Goal: Task Accomplishment & Management: Complete application form

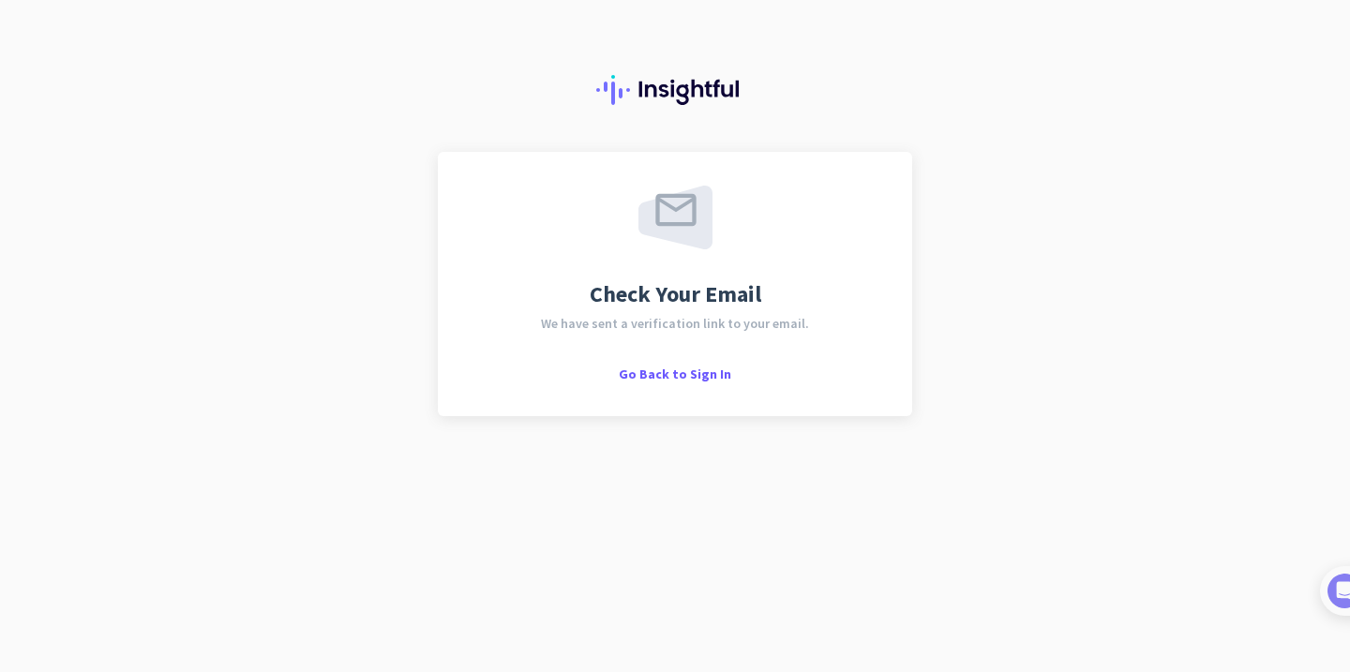
click at [294, 2] on div at bounding box center [675, 76] width 1350 height 152
click at [665, 372] on span "Go Back to Sign In" at bounding box center [675, 374] width 113 height 17
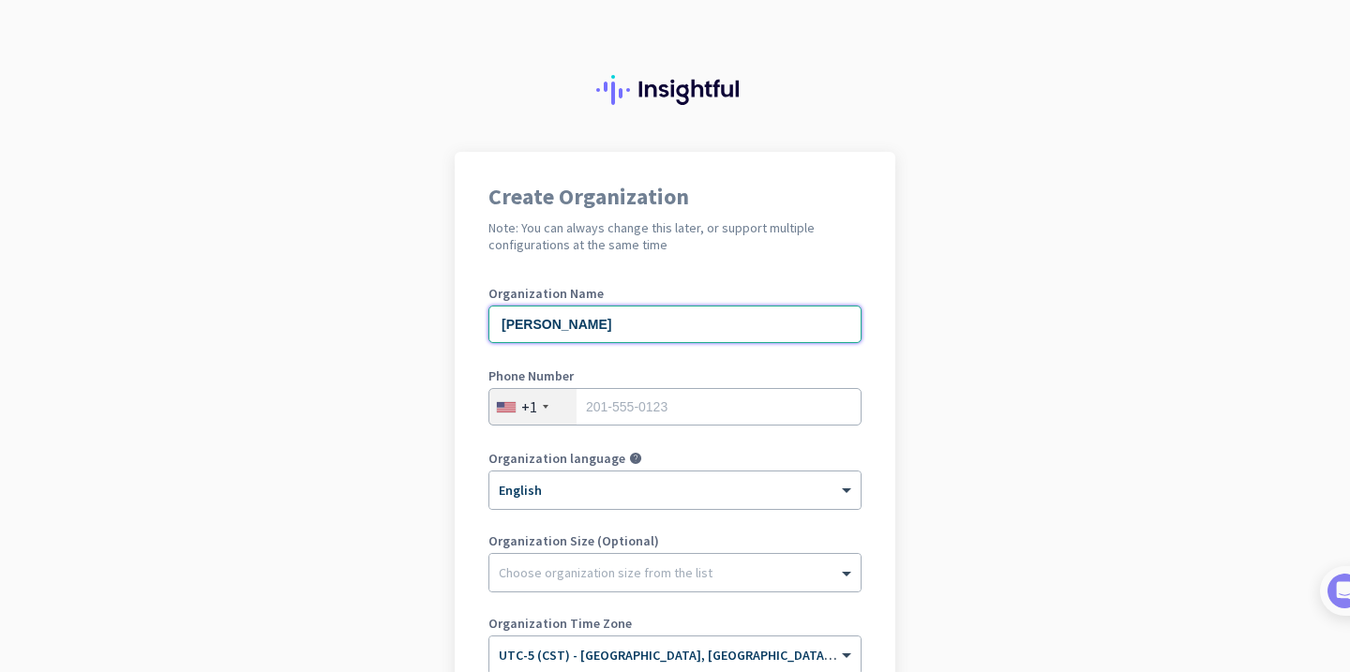
type input "[PERSON_NAME]"
type input "6465155999"
click at [577, 569] on div at bounding box center [674, 568] width 371 height 19
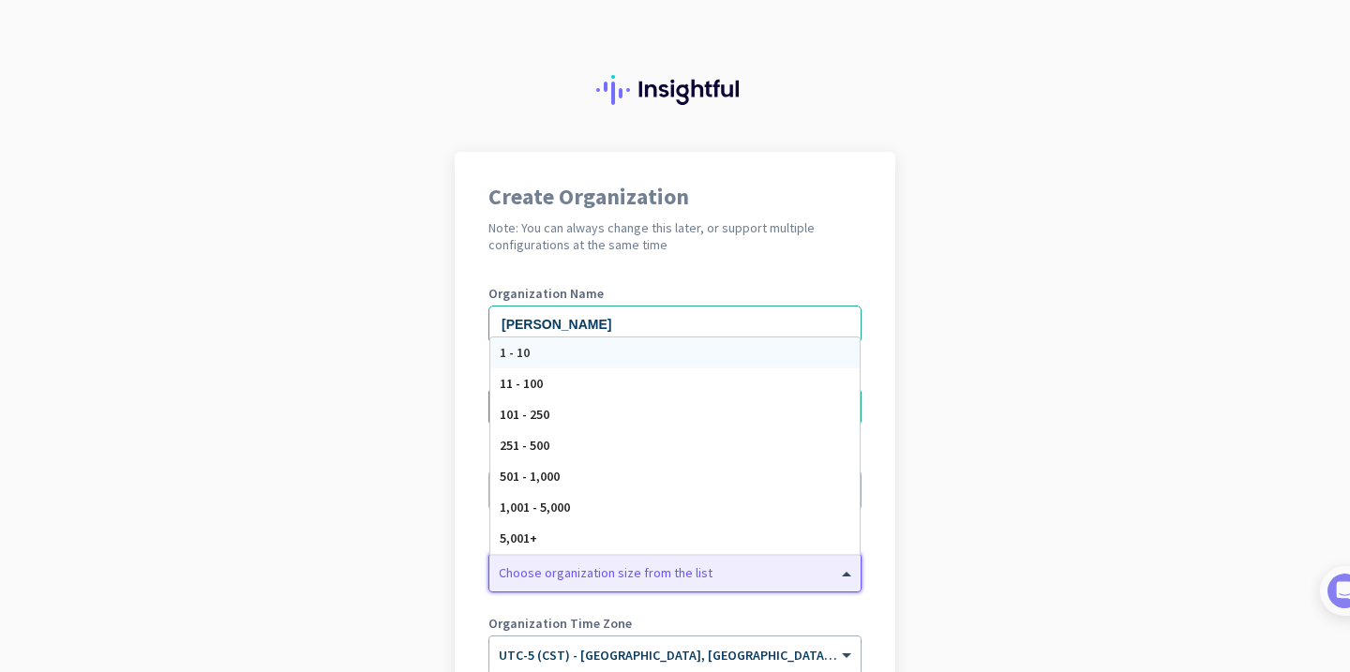
click at [563, 358] on div "1 - 10" at bounding box center [674, 353] width 369 height 31
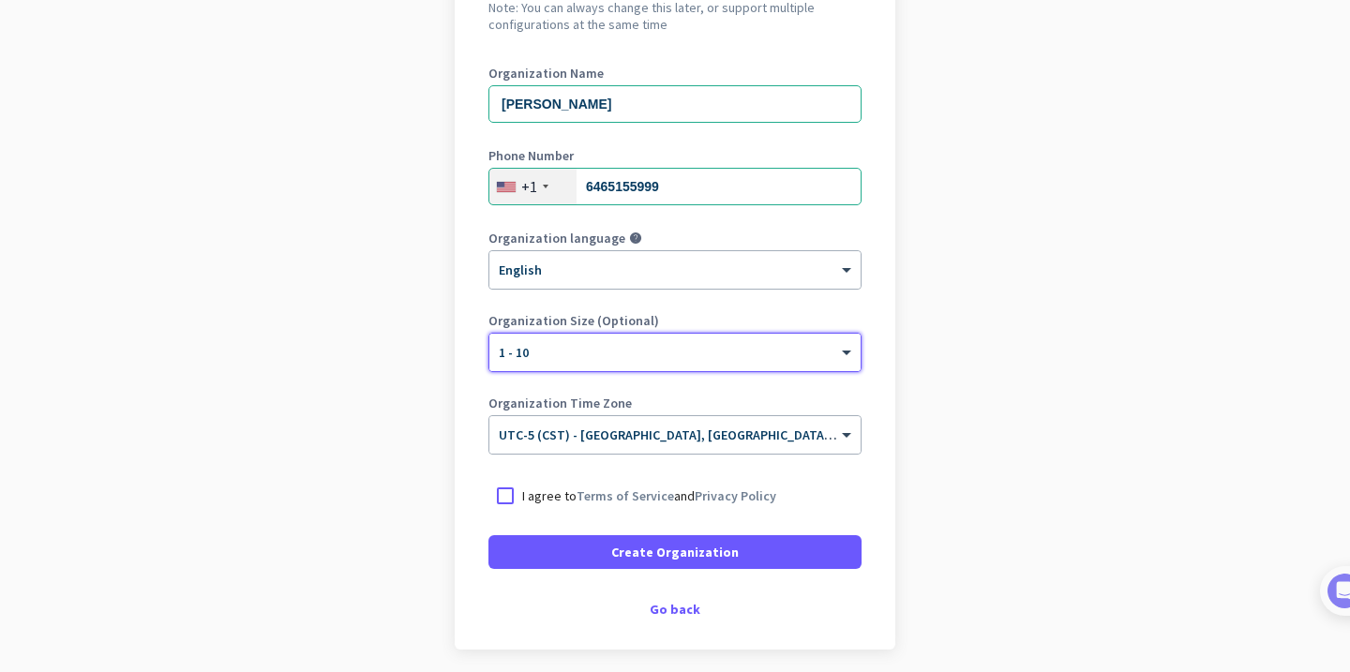
scroll to position [223, 0]
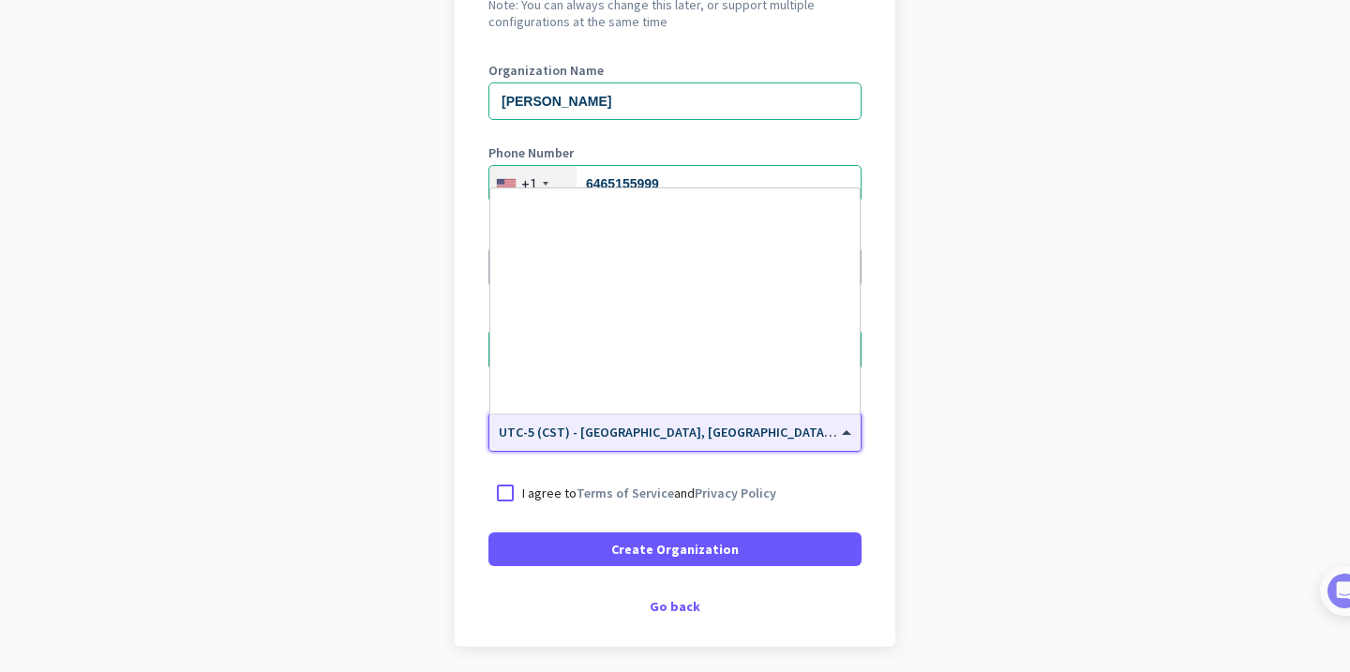
click at [558, 433] on div at bounding box center [674, 426] width 371 height 16
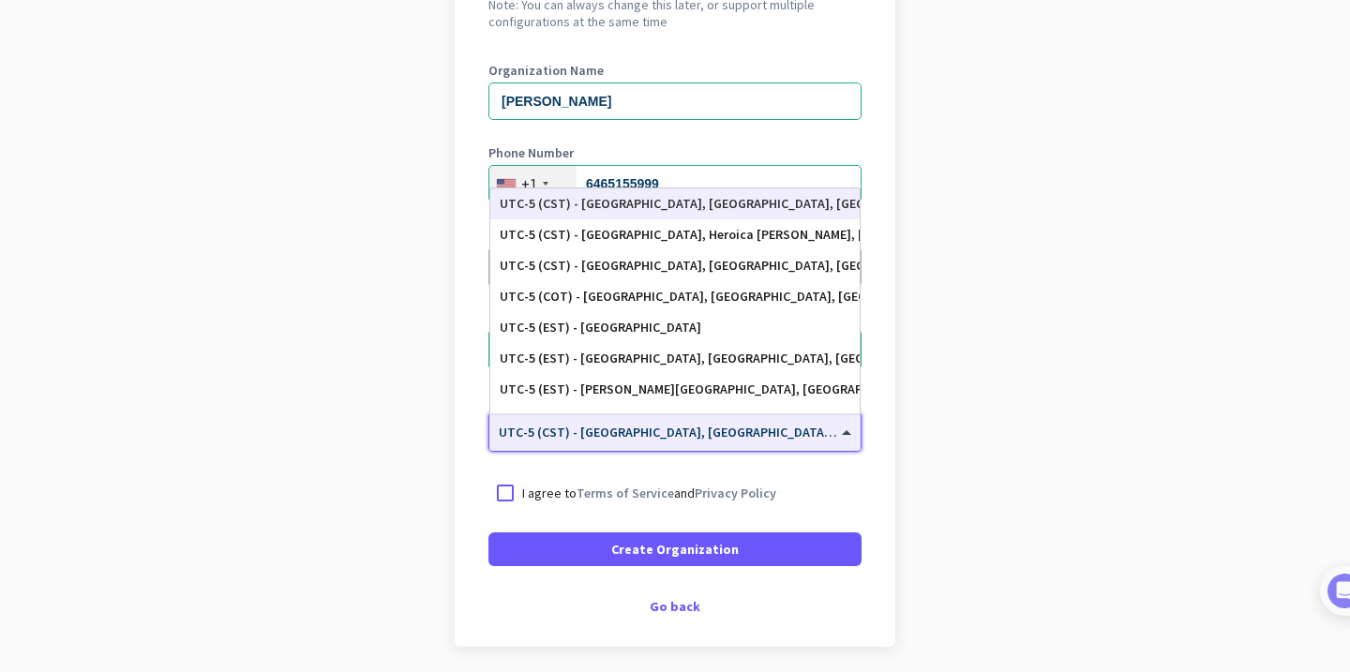
click at [558, 433] on div at bounding box center [674, 426] width 371 height 16
click at [483, 447] on div "Create Organization Note: You can always change this later, or support multiple…" at bounding box center [675, 288] width 441 height 718
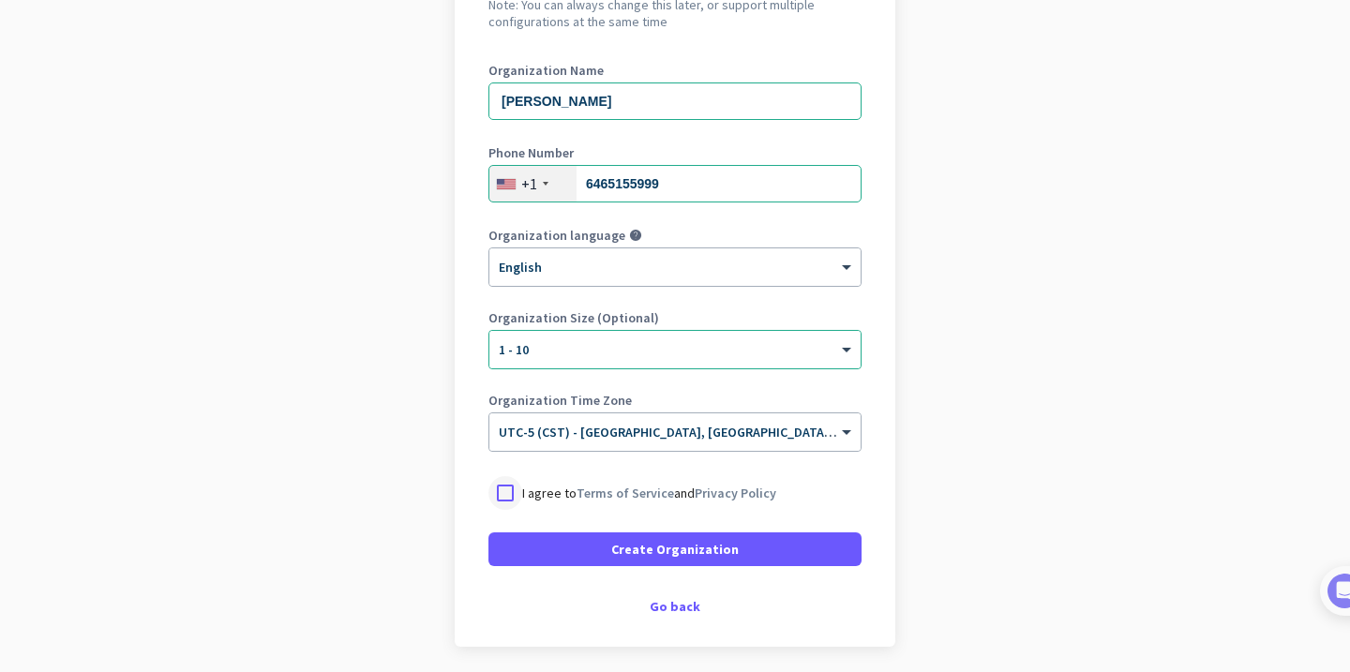
click at [501, 489] on div at bounding box center [505, 493] width 34 height 34
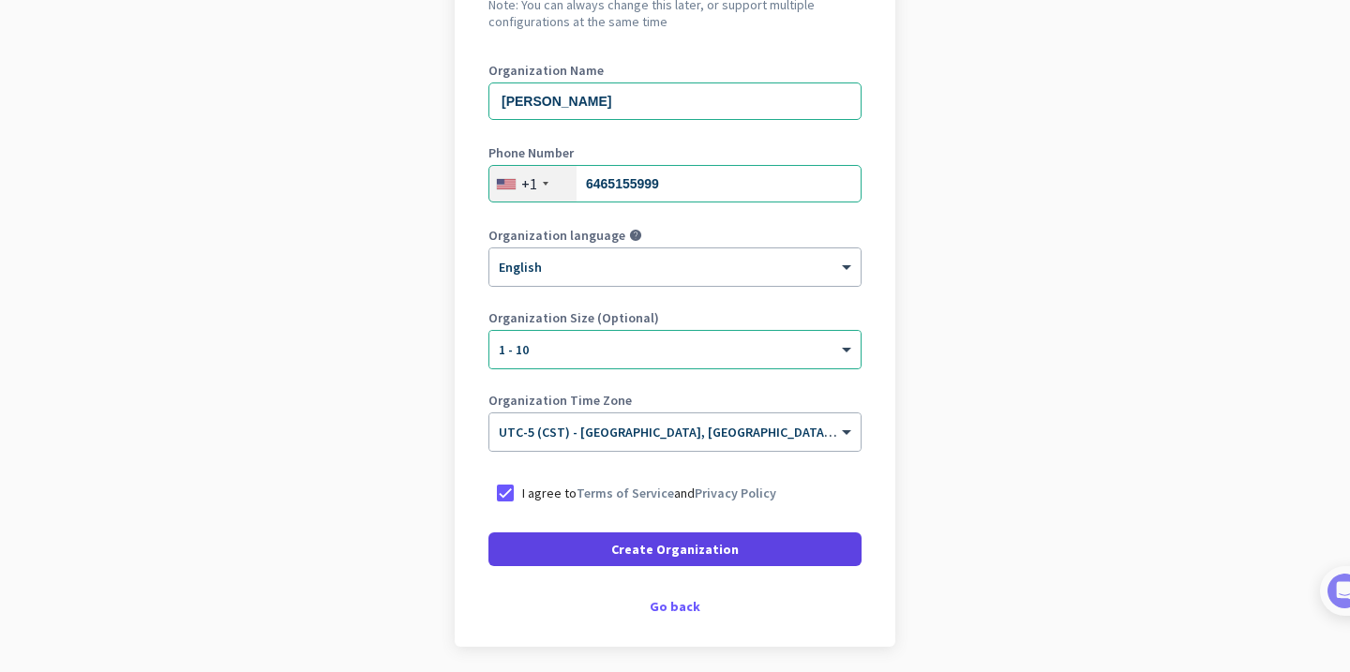
click at [574, 540] on span at bounding box center [674, 549] width 373 height 45
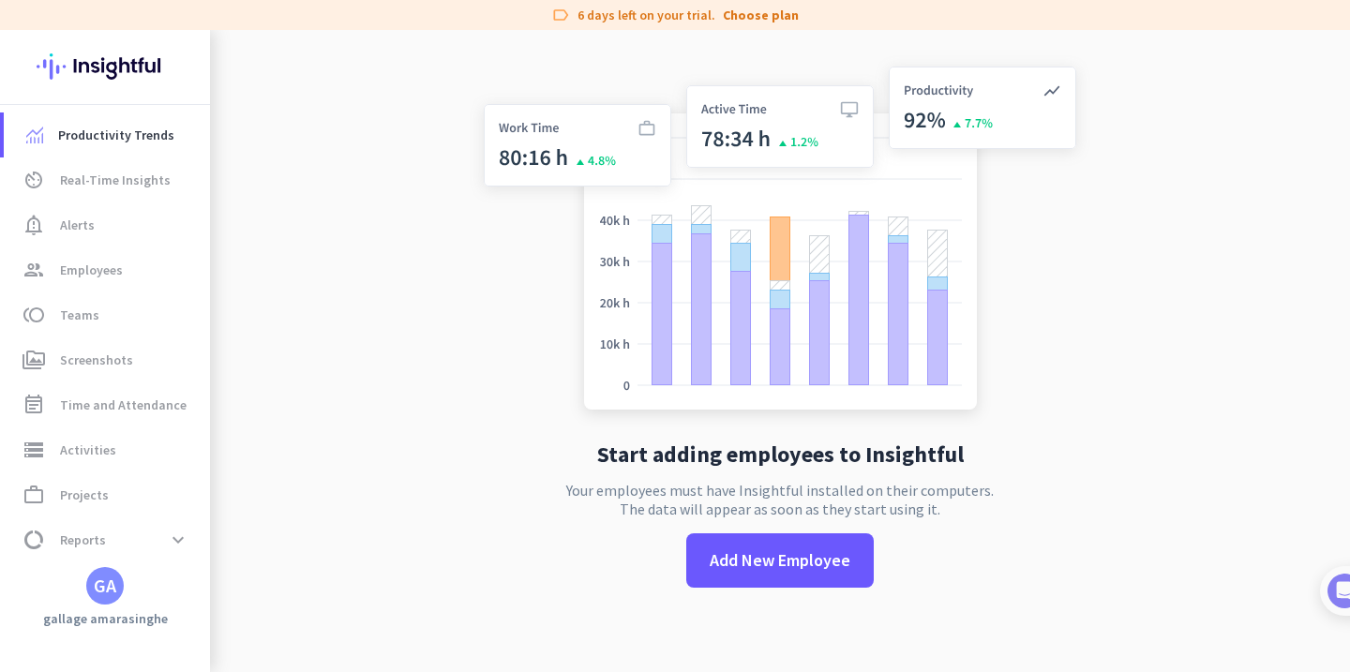
scroll to position [30, 0]
click at [112, 586] on div "GA" at bounding box center [105, 586] width 23 height 19
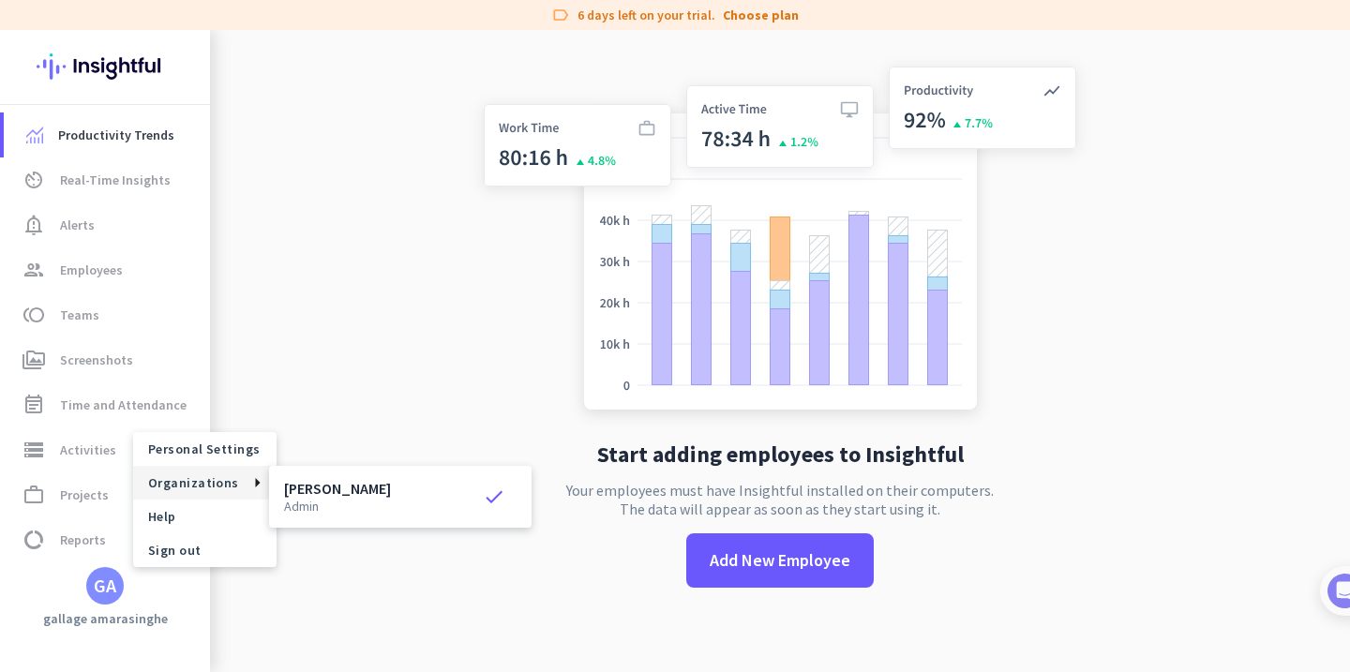
click at [306, 344] on div at bounding box center [675, 336] width 1350 height 672
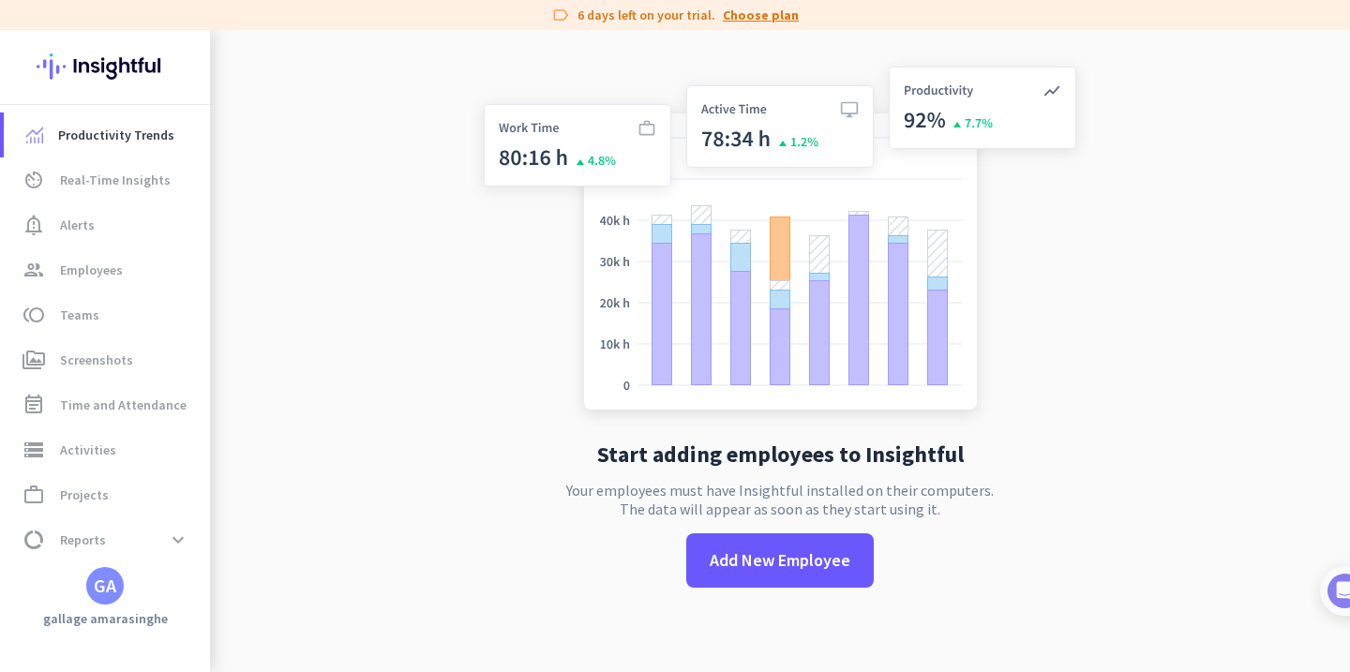
click at [783, 11] on link "Choose plan" at bounding box center [761, 15] width 76 height 19
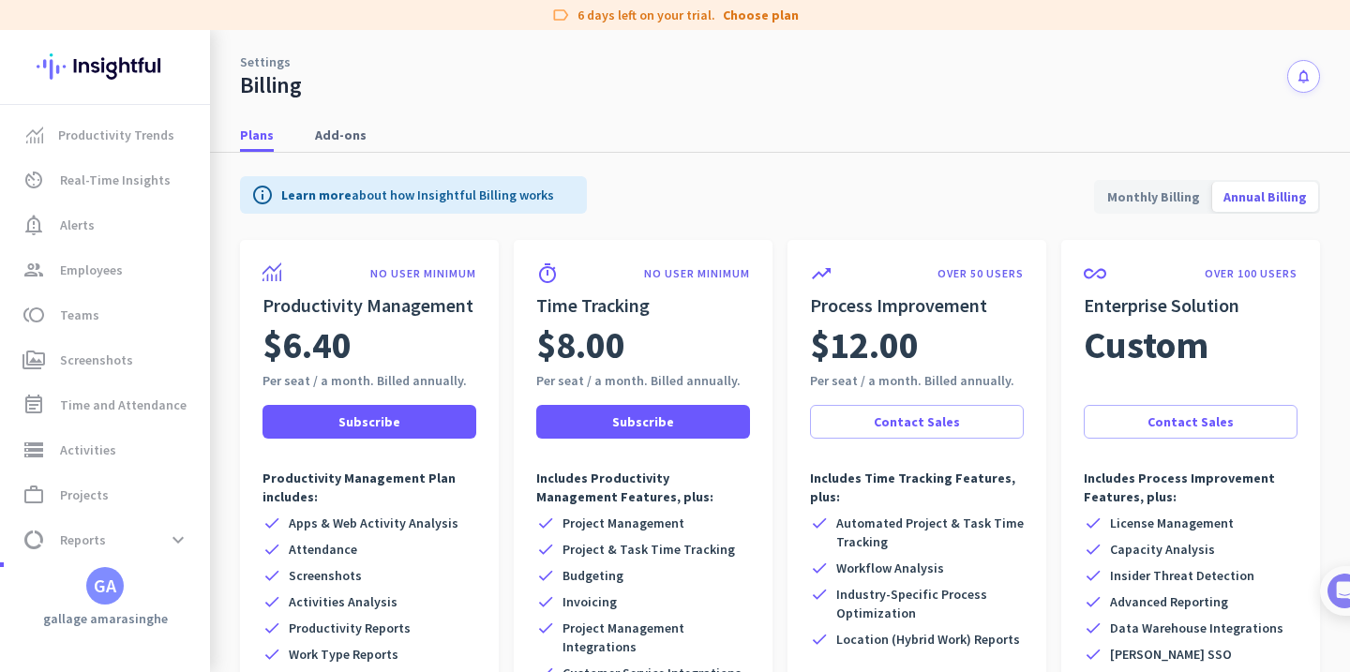
click at [1132, 207] on span "Monthly Billing" at bounding box center [1153, 196] width 115 height 45
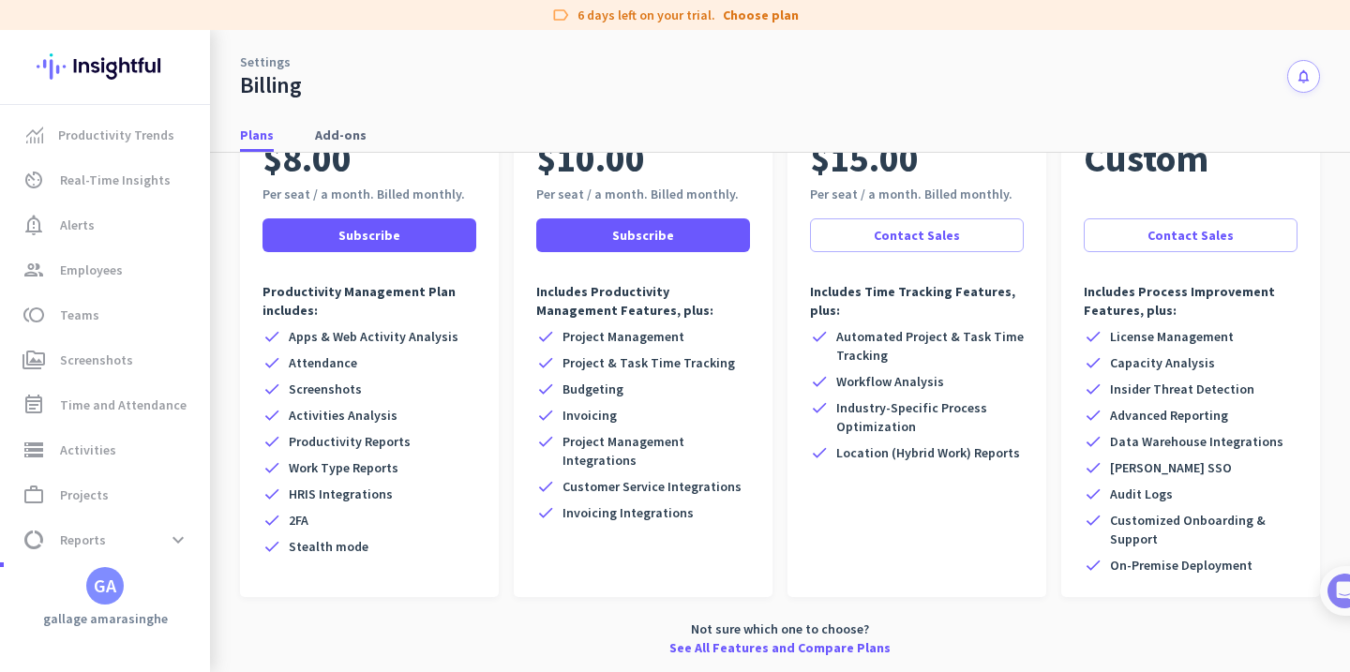
scroll to position [181, 0]
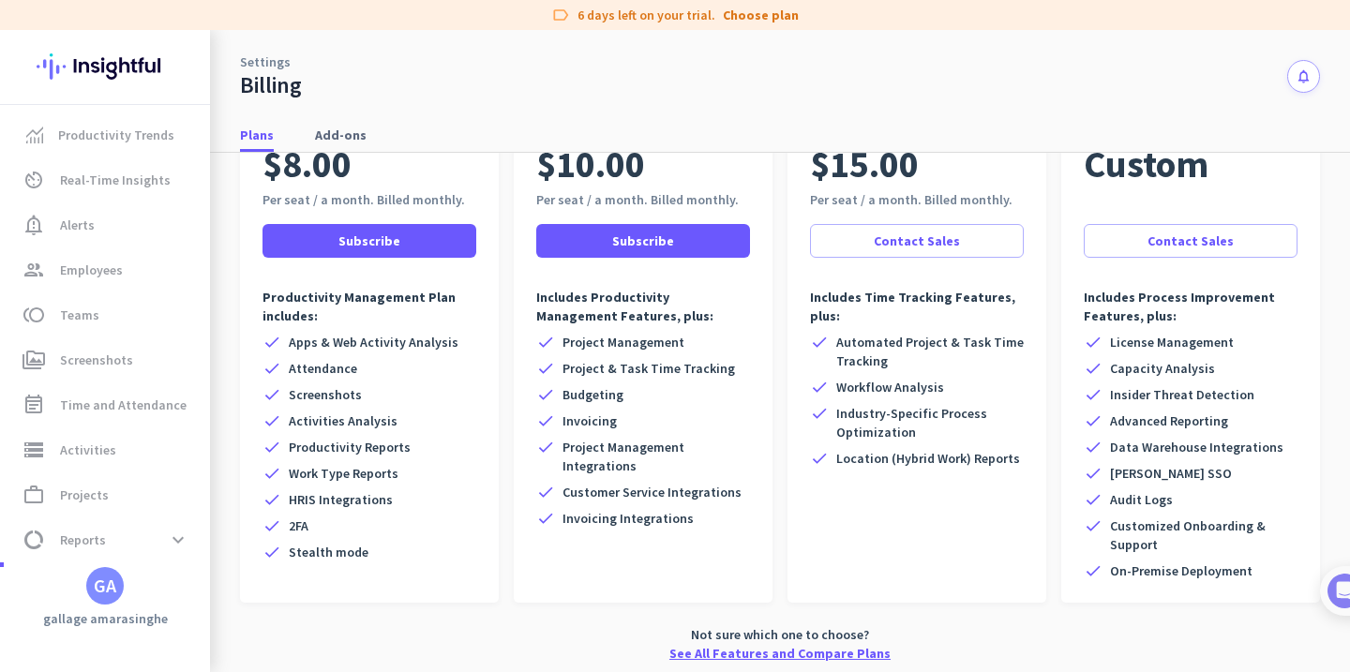
click at [820, 654] on link "See All Features and Compare Plans" at bounding box center [779, 653] width 221 height 19
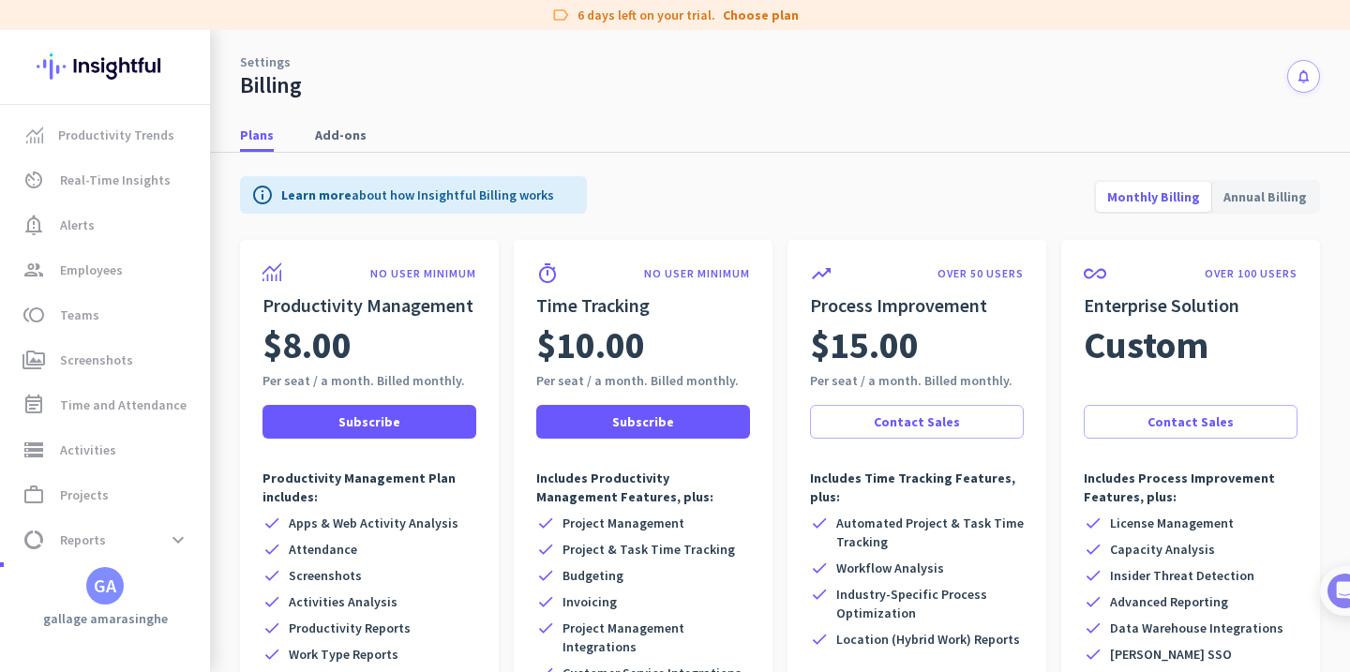
scroll to position [0, 0]
click at [87, 540] on span "Reports" at bounding box center [83, 540] width 46 height 23
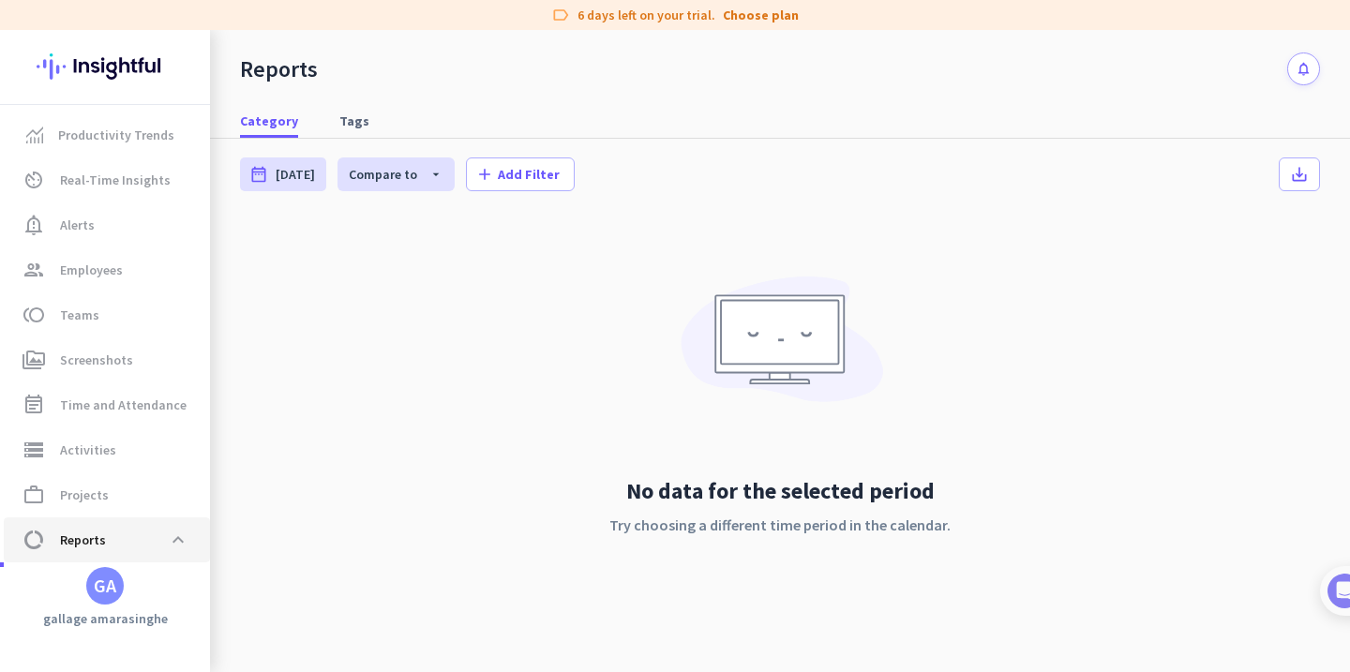
scroll to position [175, 0]
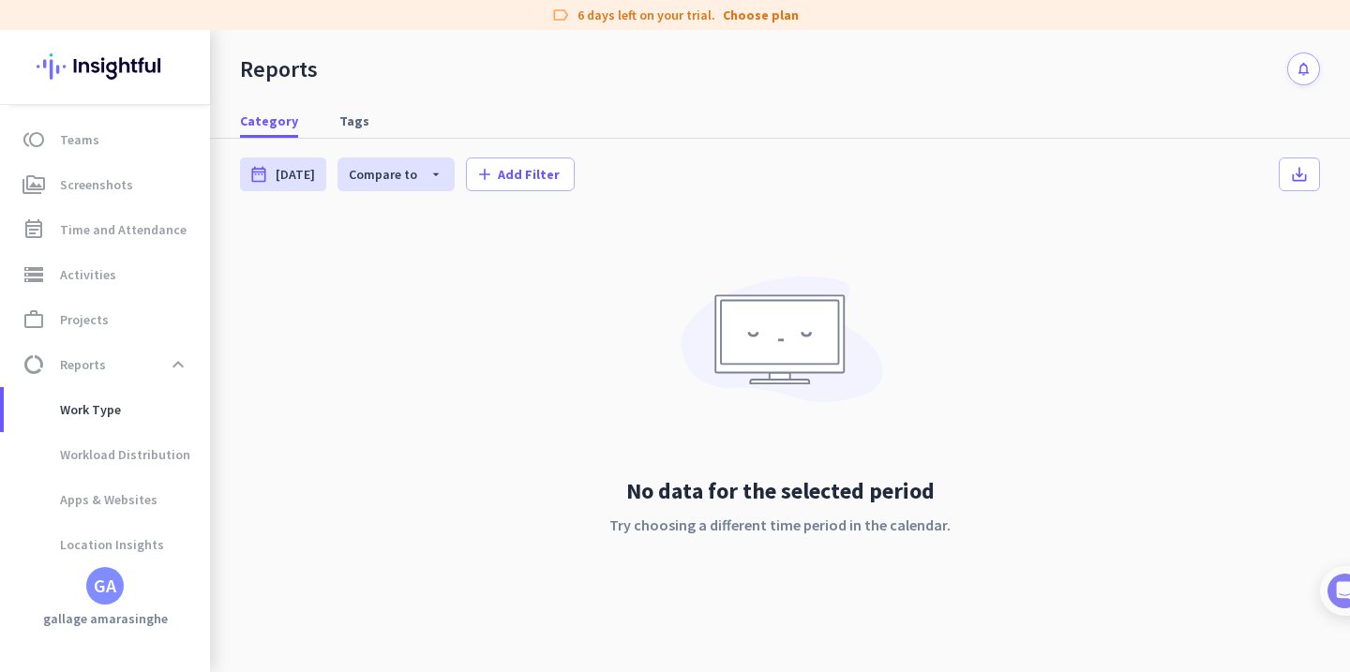
click at [45, 68] on img at bounding box center [105, 66] width 137 height 73
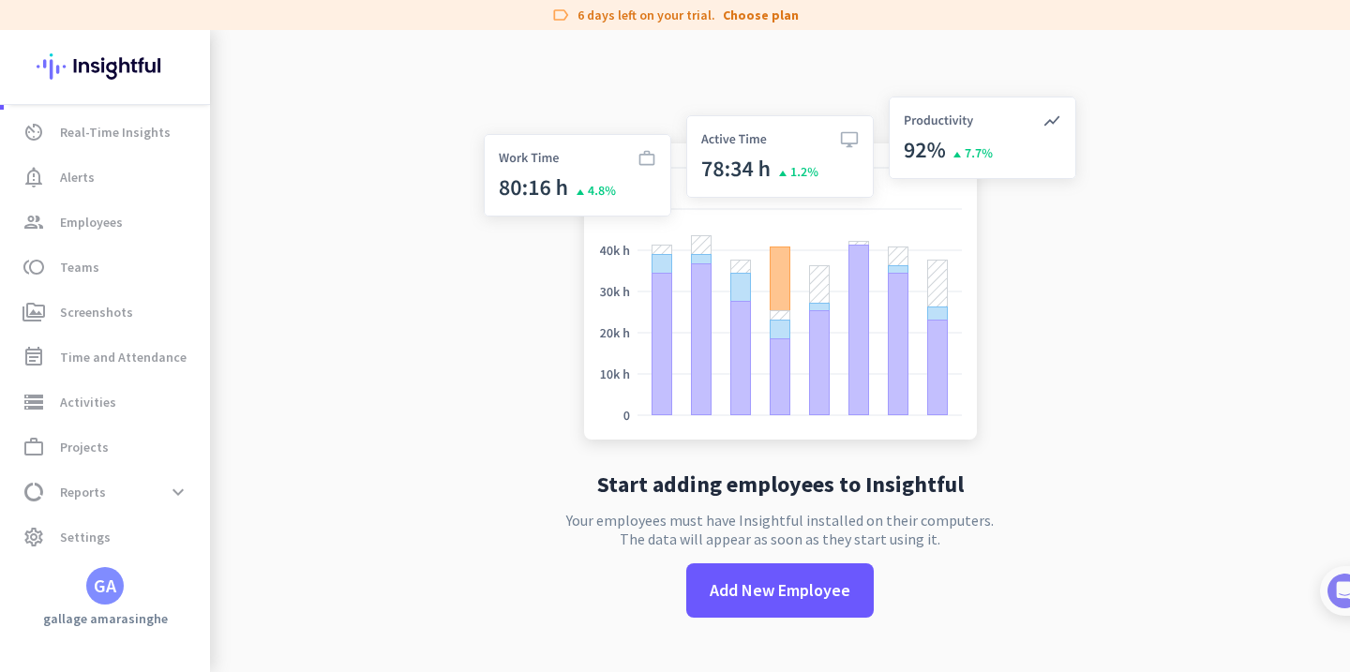
scroll to position [48, 0]
click at [134, 390] on link "storage Activities" at bounding box center [107, 402] width 206 height 45
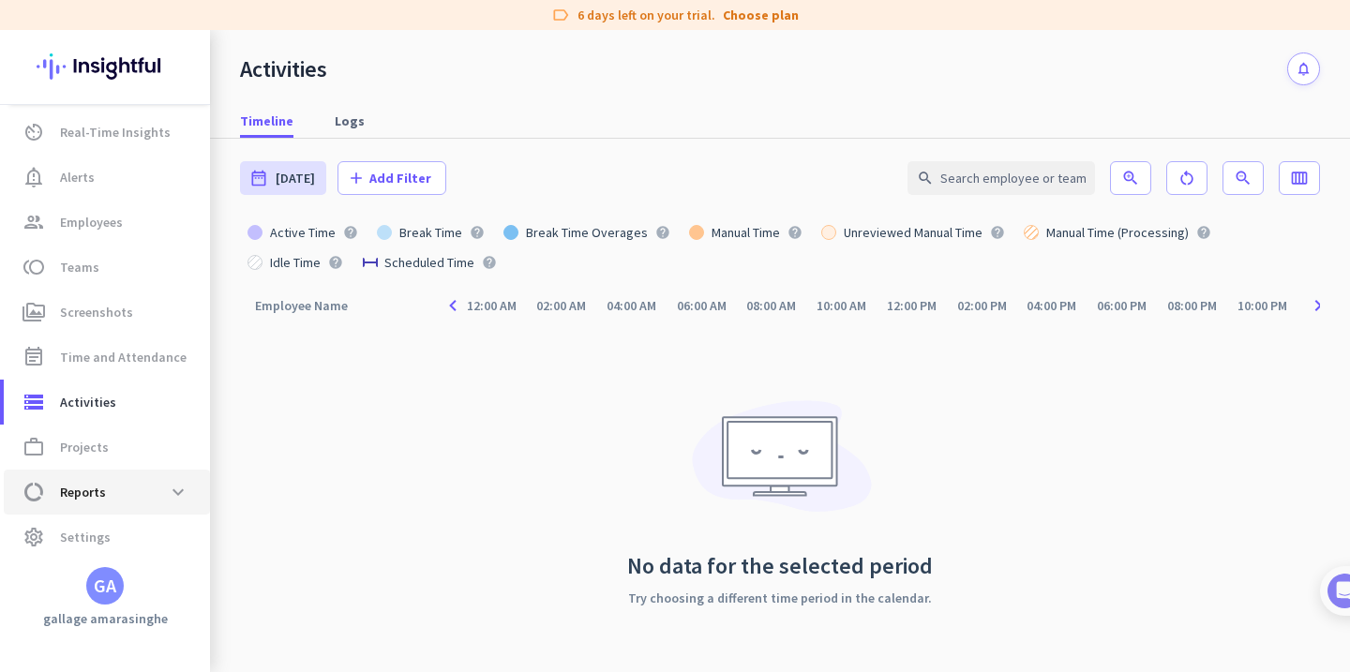
click at [127, 488] on span "data_usage Reports expand_more" at bounding box center [107, 492] width 176 height 34
type input "[DATE] - [DATE]"
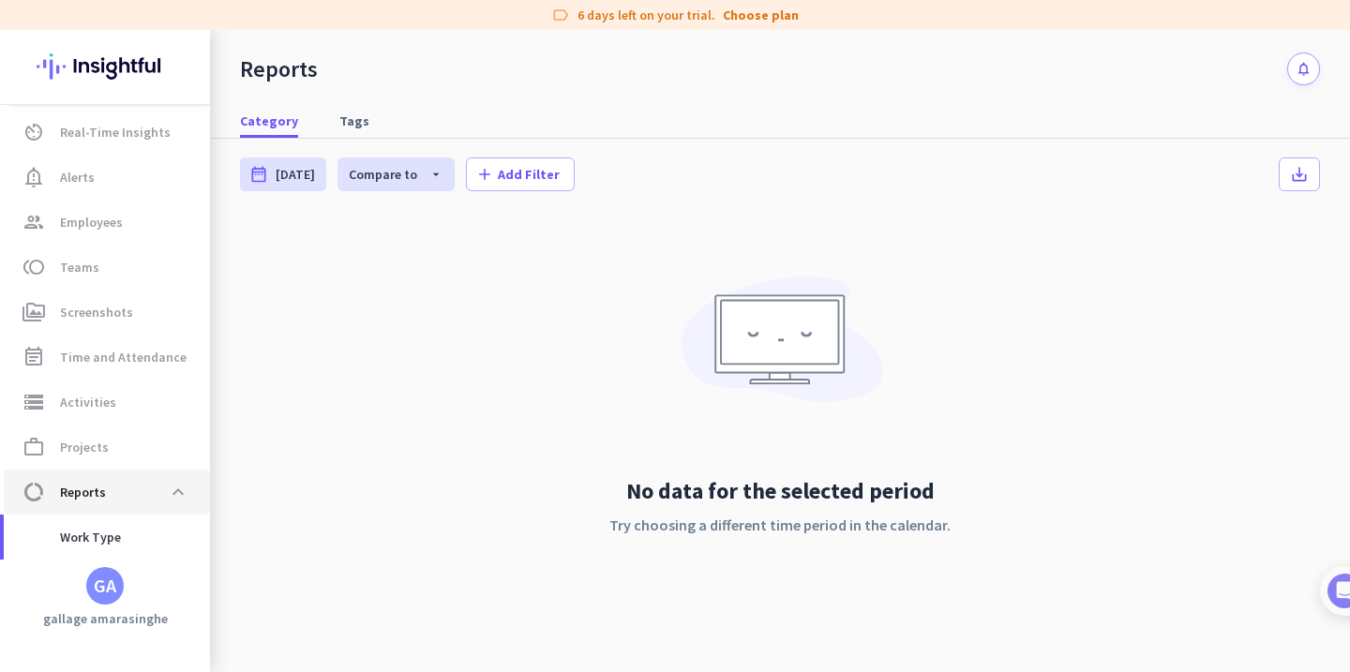
scroll to position [175, 0]
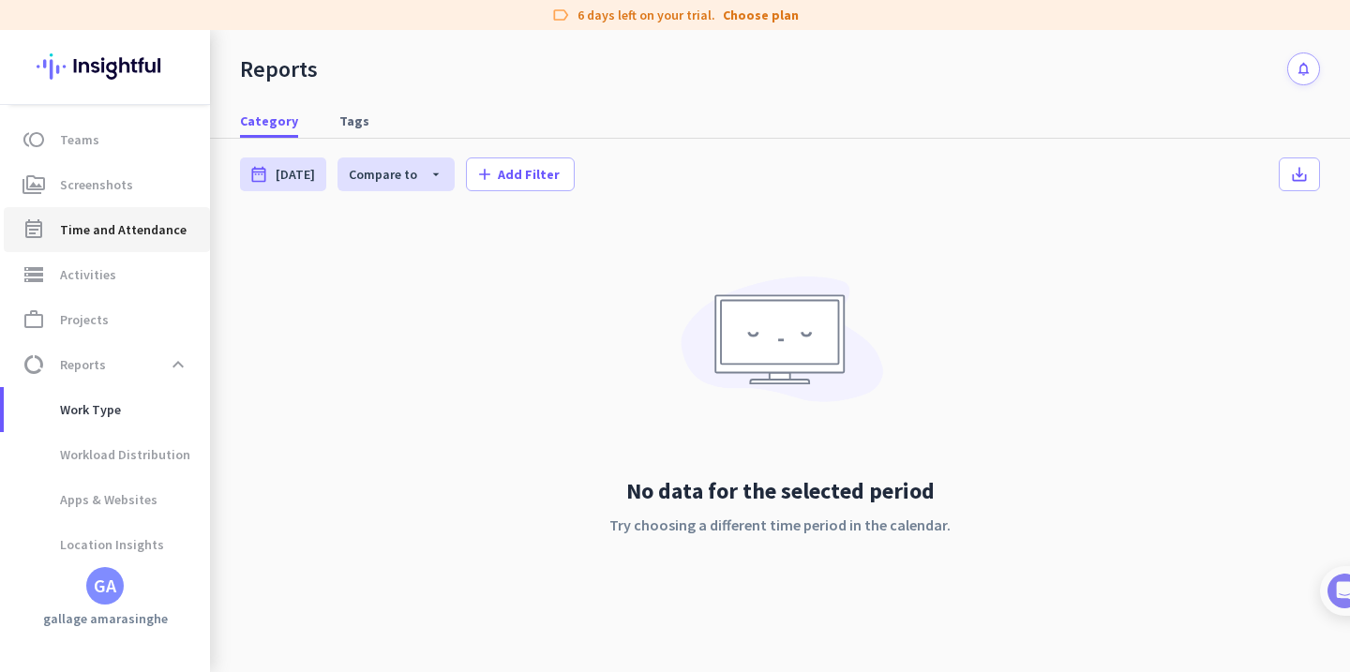
click at [98, 236] on span "Time and Attendance" at bounding box center [123, 229] width 127 height 23
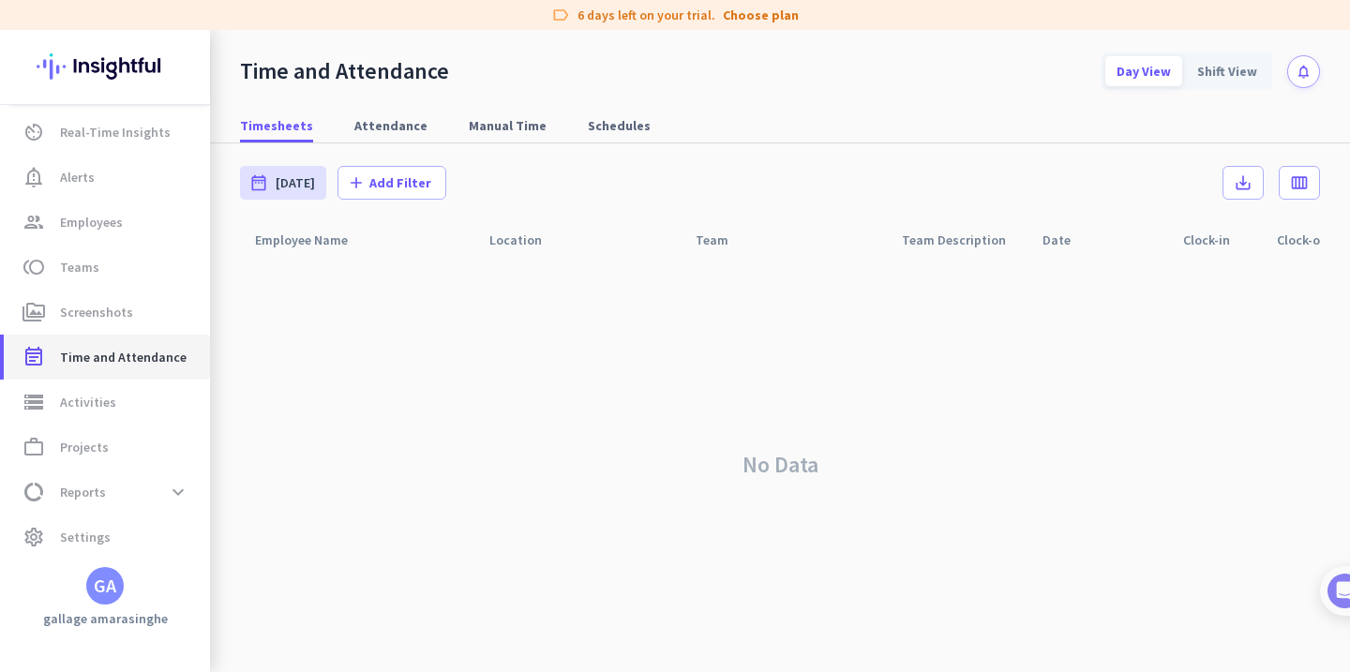
scroll to position [48, 0]
click at [98, 225] on span "Employees" at bounding box center [91, 222] width 63 height 23
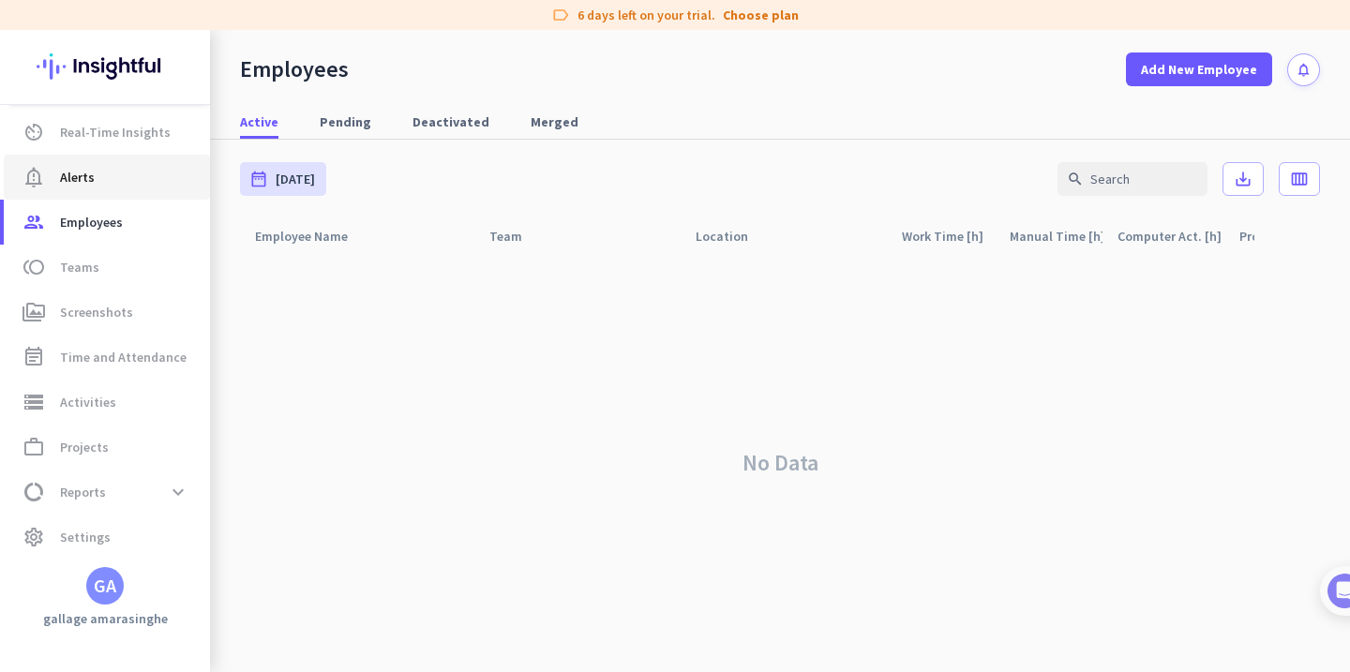
click at [102, 185] on span "notification_important Alerts" at bounding box center [107, 177] width 176 height 23
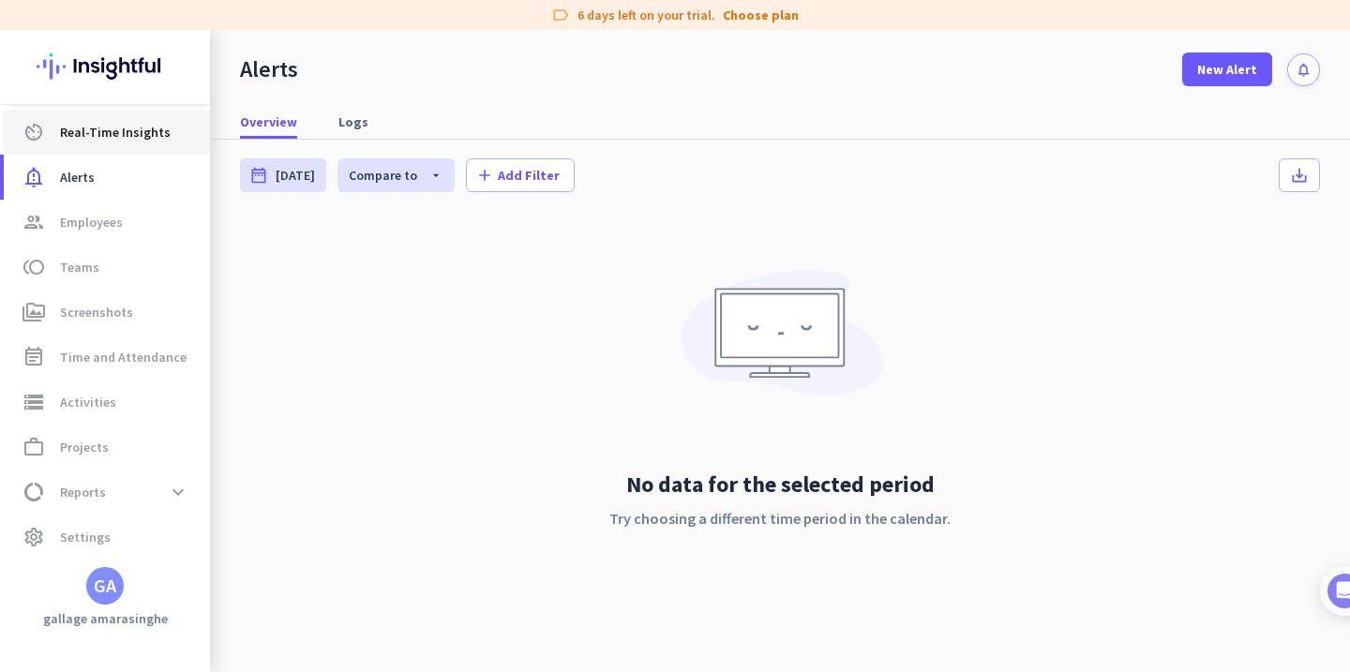
click at [107, 131] on span "Real-Time Insights" at bounding box center [115, 132] width 111 height 23
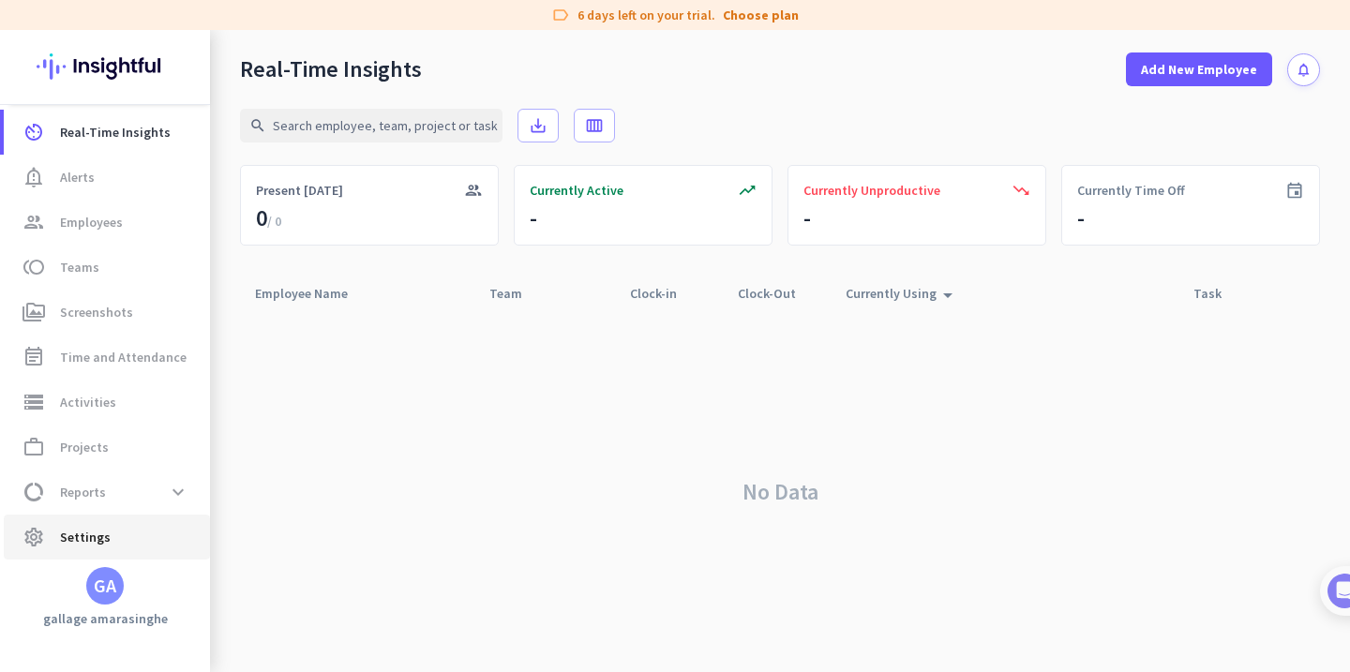
click at [137, 524] on link "settings Settings" at bounding box center [107, 537] width 206 height 45
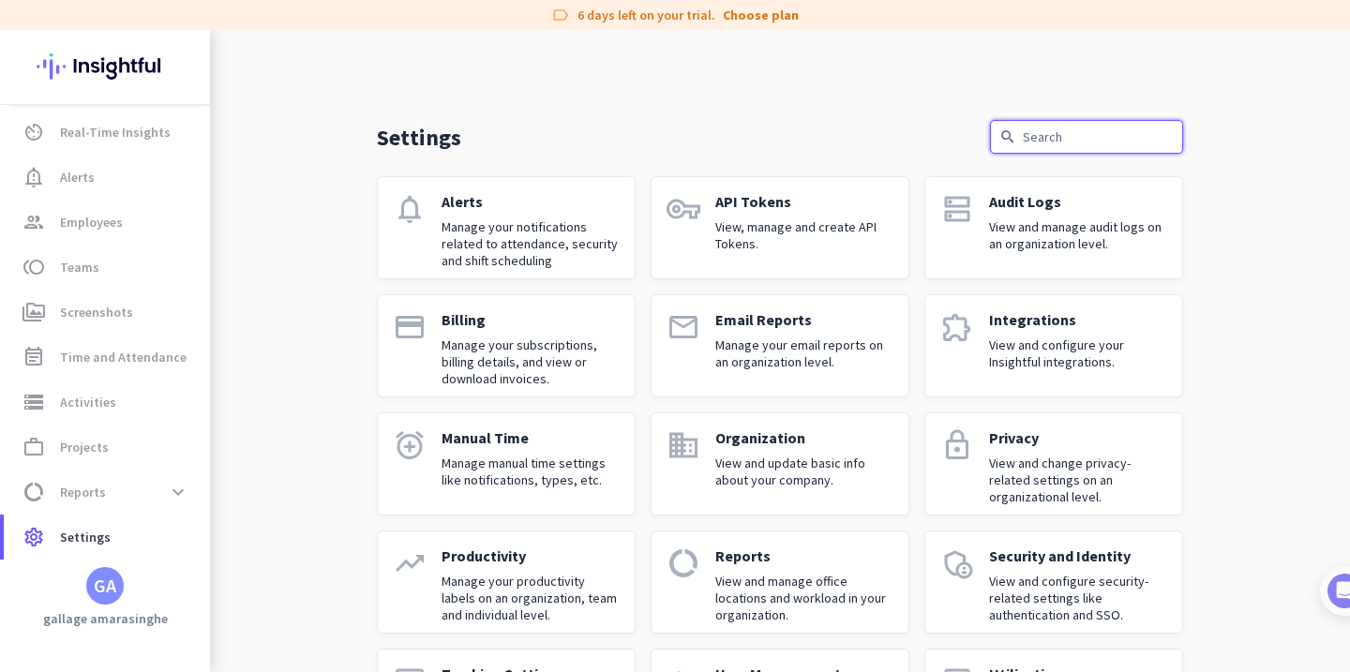
click at [1068, 140] on input "text" at bounding box center [1086, 137] width 193 height 34
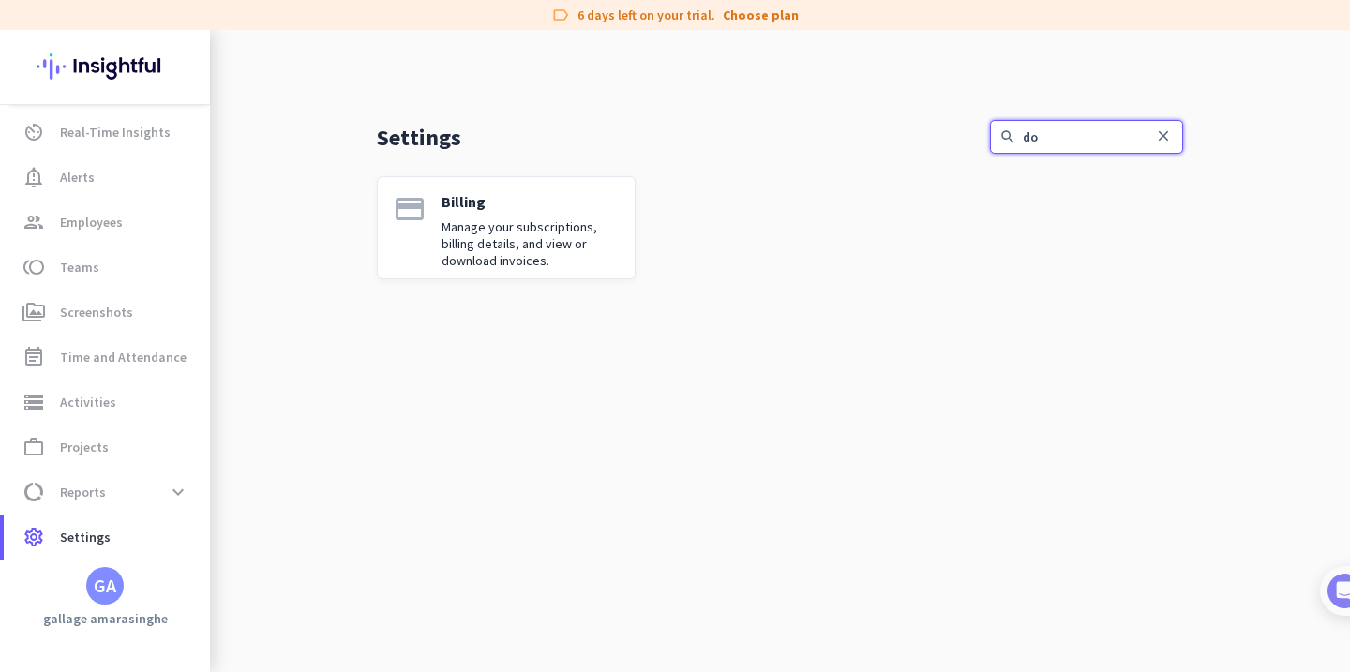
type input "d"
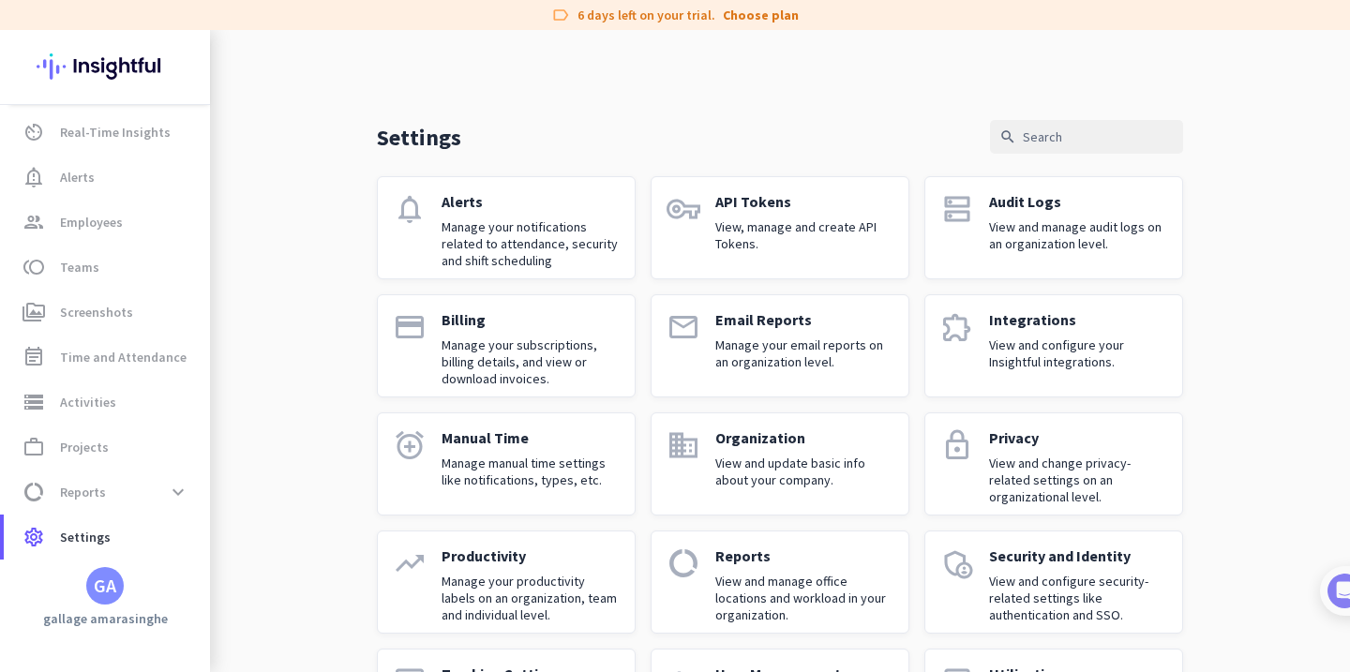
click at [55, 66] on img at bounding box center [105, 66] width 137 height 73
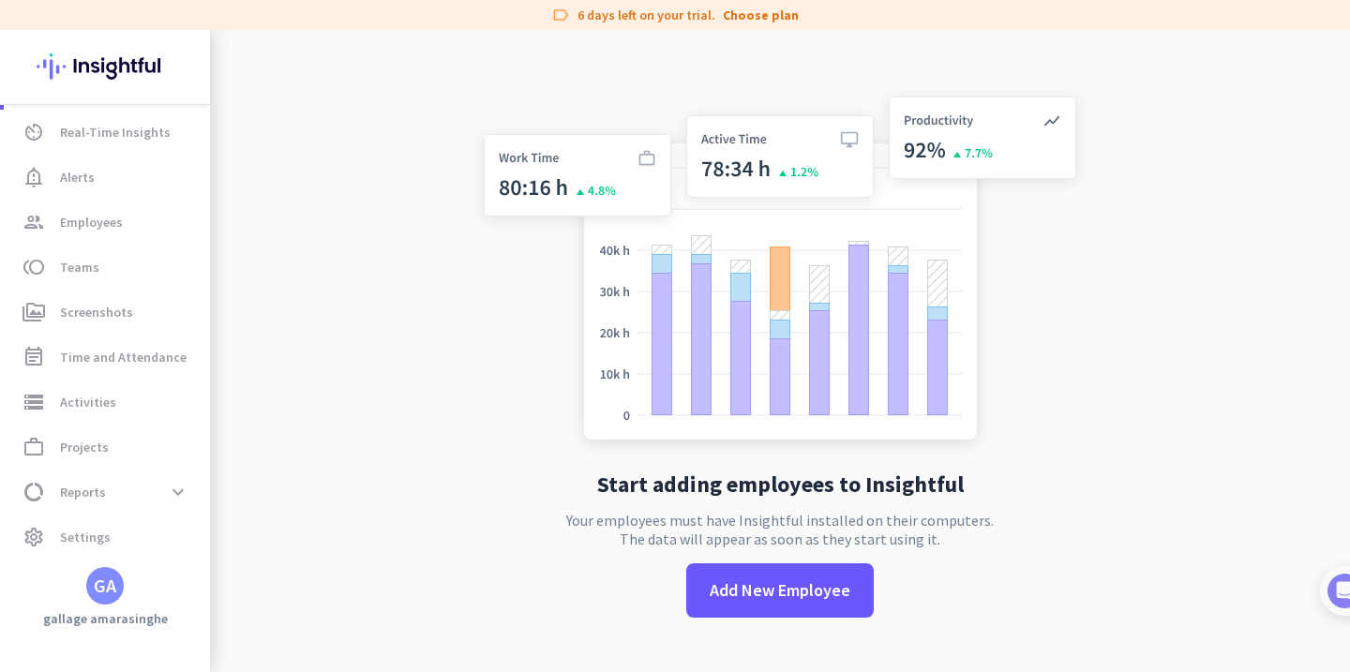
click at [55, 66] on img at bounding box center [105, 66] width 137 height 73
click at [128, 491] on span "data_usage Reports expand_more" at bounding box center [107, 492] width 176 height 34
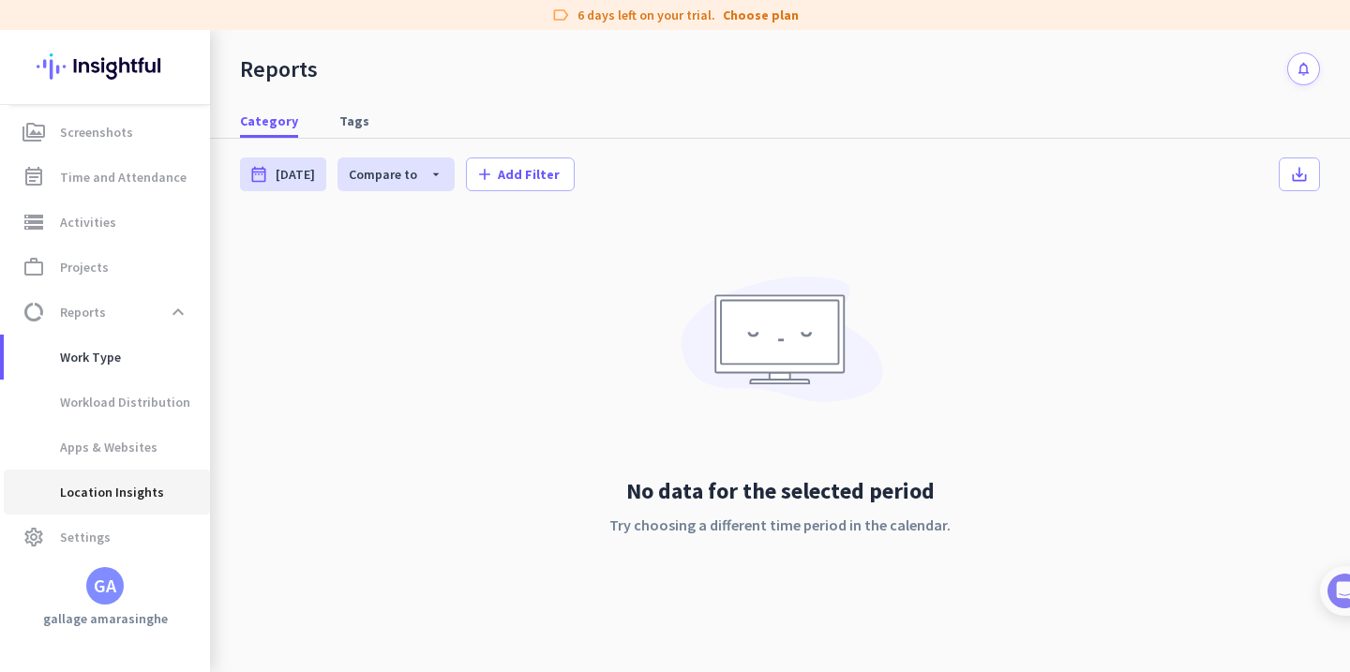
scroll to position [228, 0]
click at [111, 544] on span "settings Settings" at bounding box center [107, 537] width 176 height 23
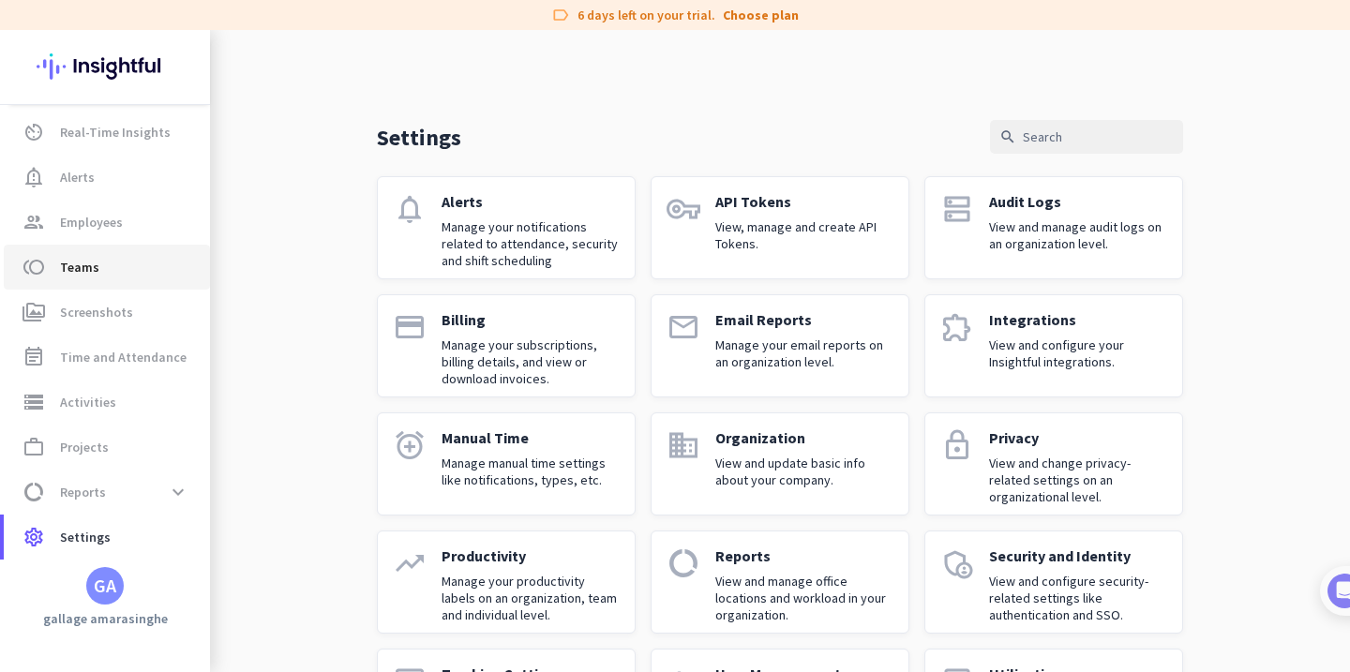
click at [127, 261] on span "toll Teams" at bounding box center [107, 267] width 176 height 23
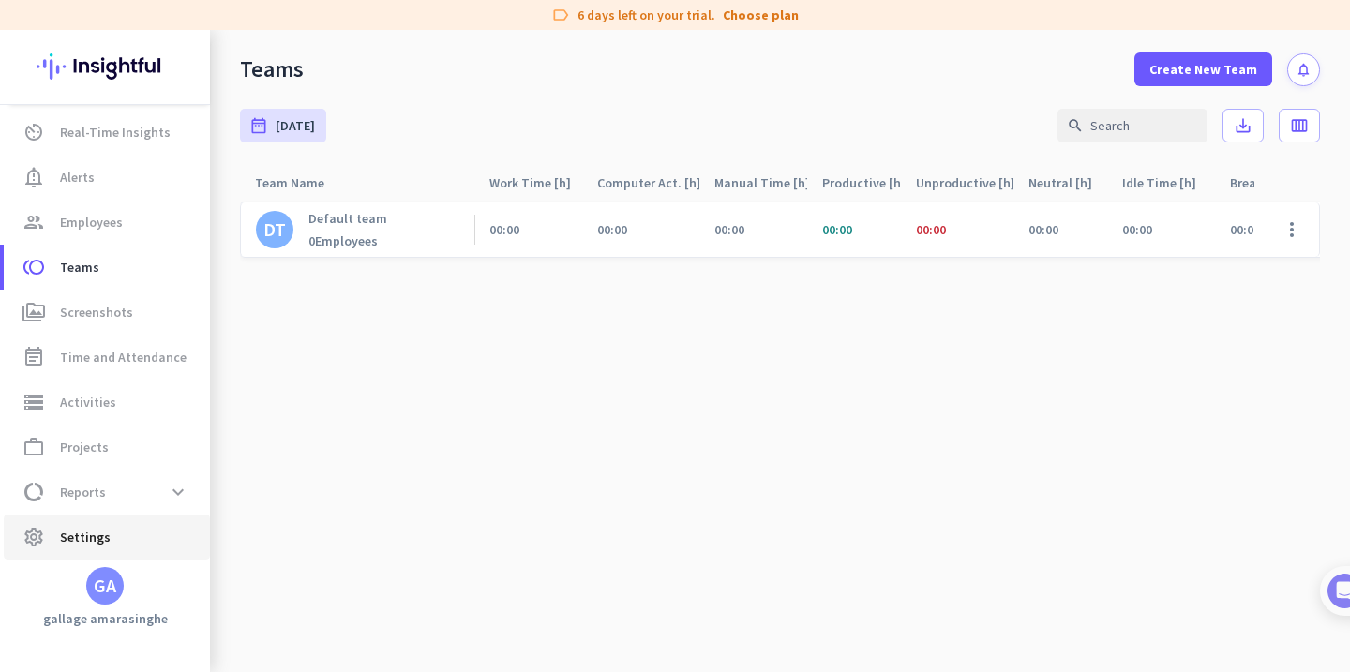
click at [116, 537] on span "settings Settings" at bounding box center [107, 537] width 176 height 23
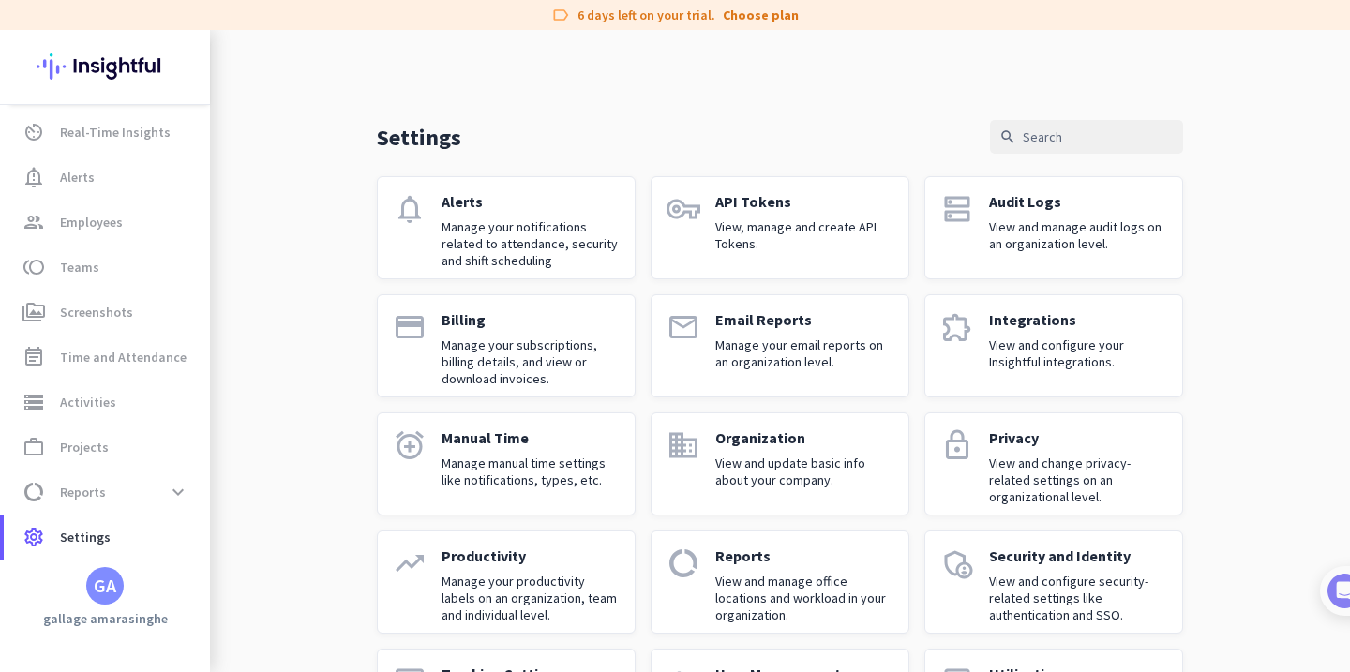
click at [122, 63] on img at bounding box center [105, 66] width 137 height 73
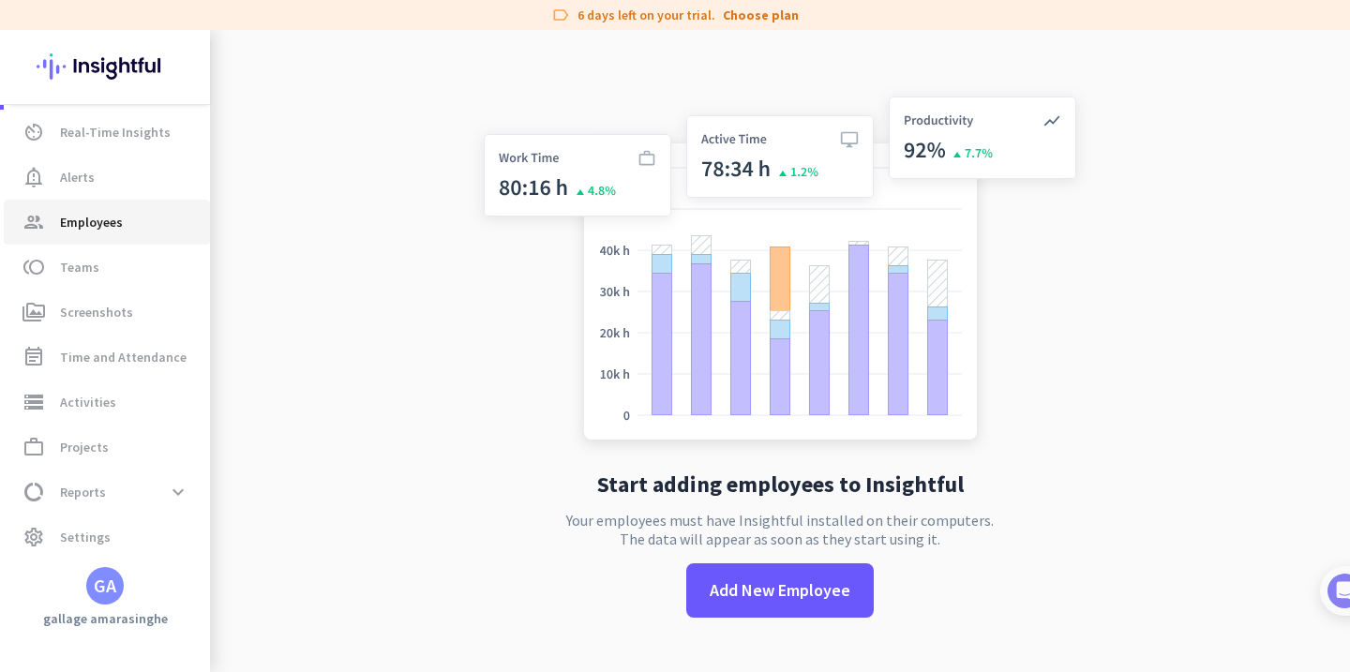
click at [121, 219] on span "Employees" at bounding box center [91, 222] width 63 height 23
